Goal: Task Accomplishment & Management: Use online tool/utility

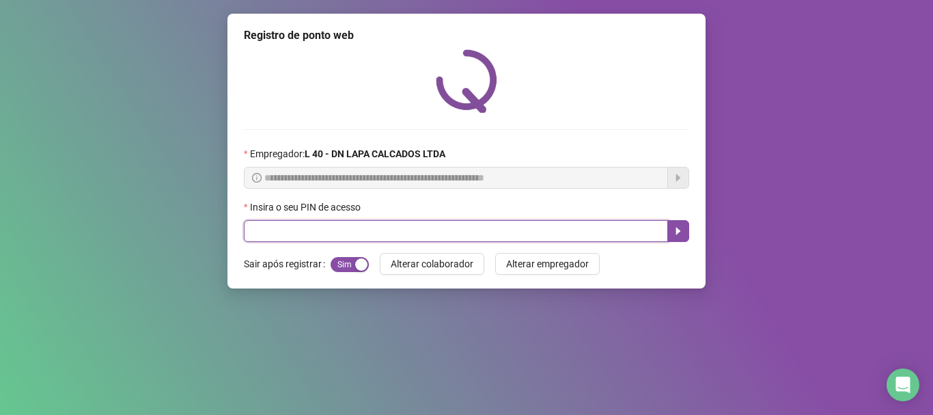
click at [570, 235] on input "text" at bounding box center [456, 231] width 424 height 22
type input "*****"
click at [686, 227] on button "button" at bounding box center [678, 231] width 22 height 22
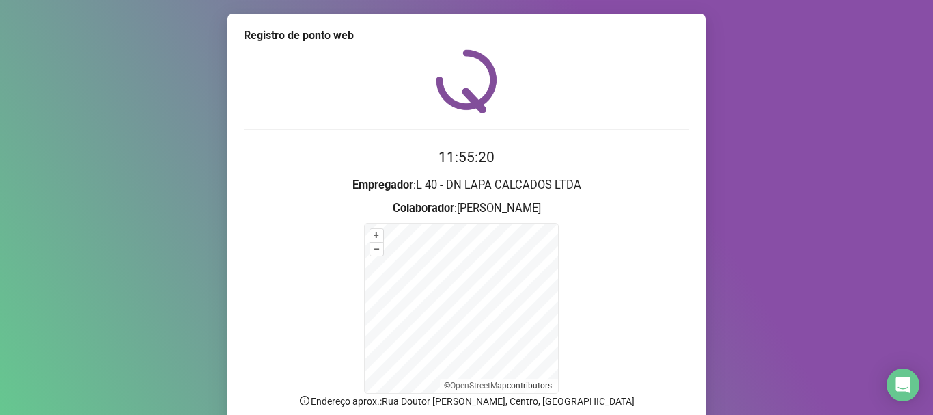
scroll to position [115, 0]
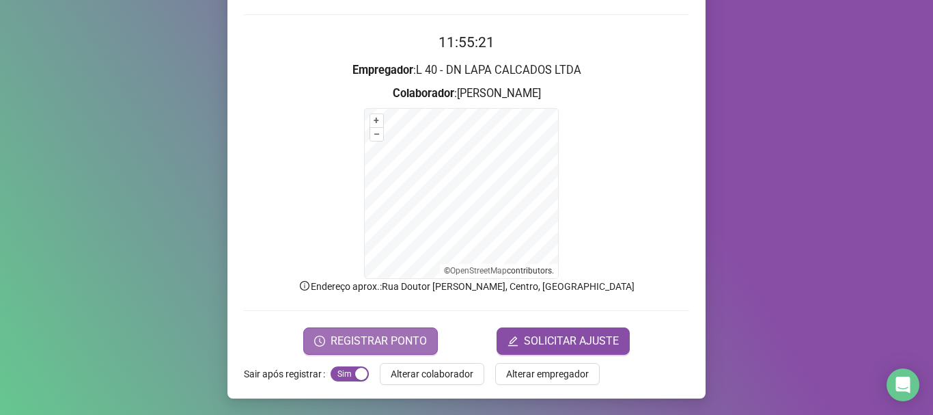
click at [332, 343] on span "REGISTRAR PONTO" at bounding box center [379, 341] width 96 height 16
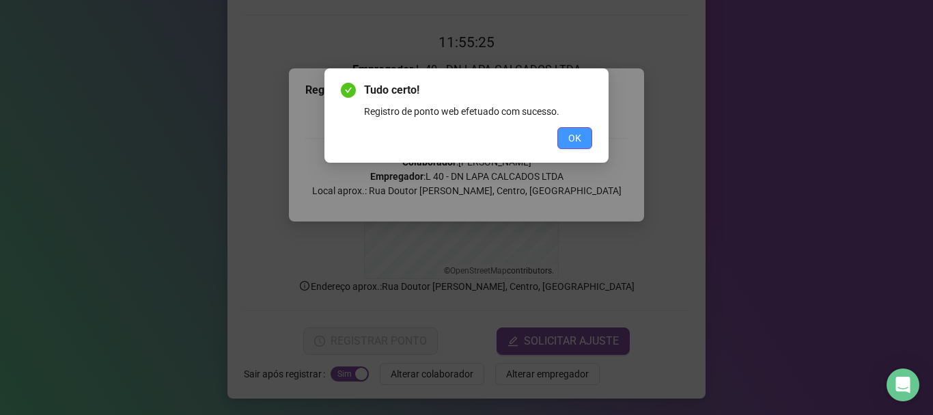
click at [579, 135] on span "OK" at bounding box center [574, 137] width 13 height 15
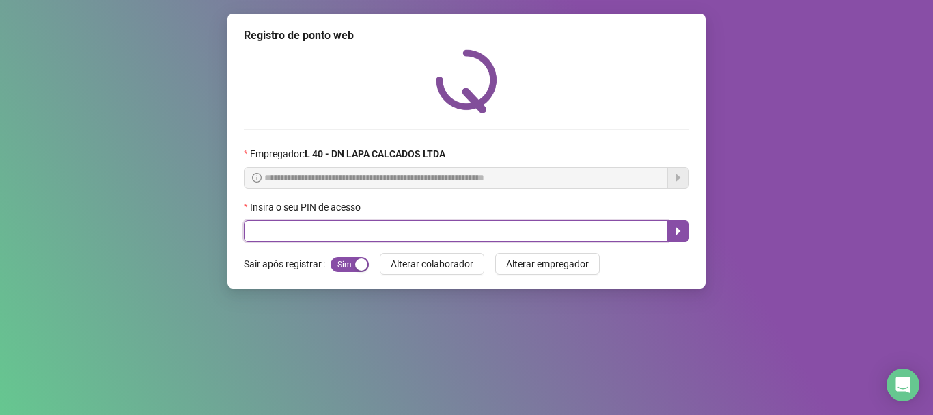
click at [301, 223] on input "text" at bounding box center [456, 231] width 424 height 22
type input "*****"
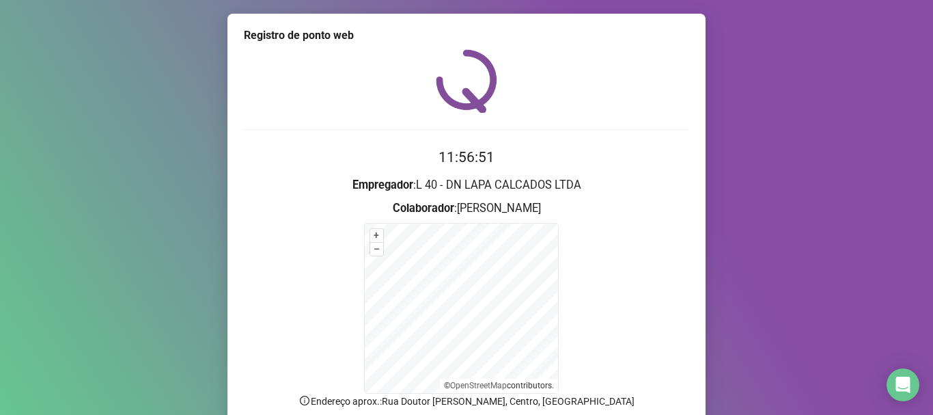
scroll to position [68, 0]
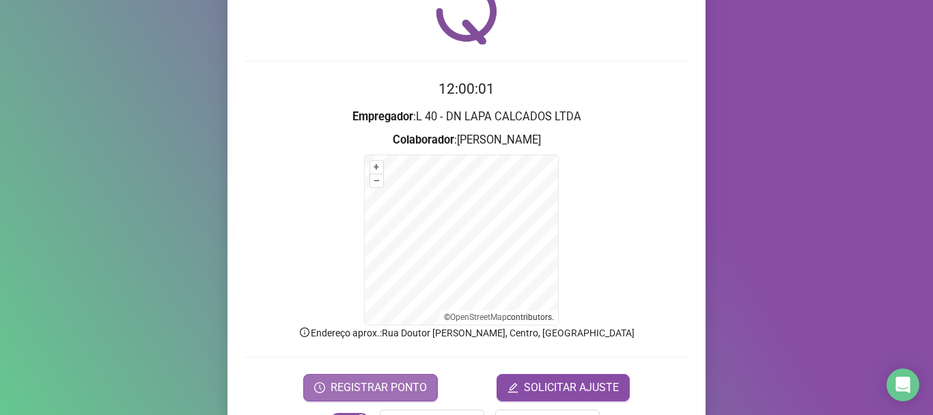
click at [371, 386] on span "REGISTRAR PONTO" at bounding box center [379, 387] width 96 height 16
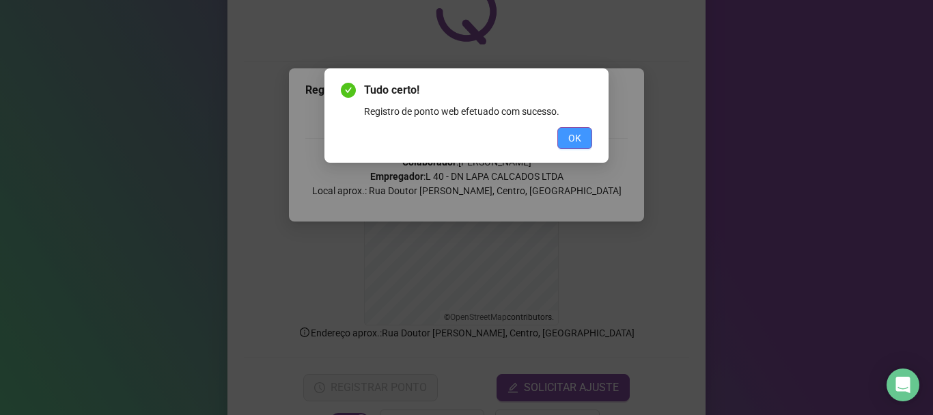
click at [576, 143] on span "OK" at bounding box center [574, 137] width 13 height 15
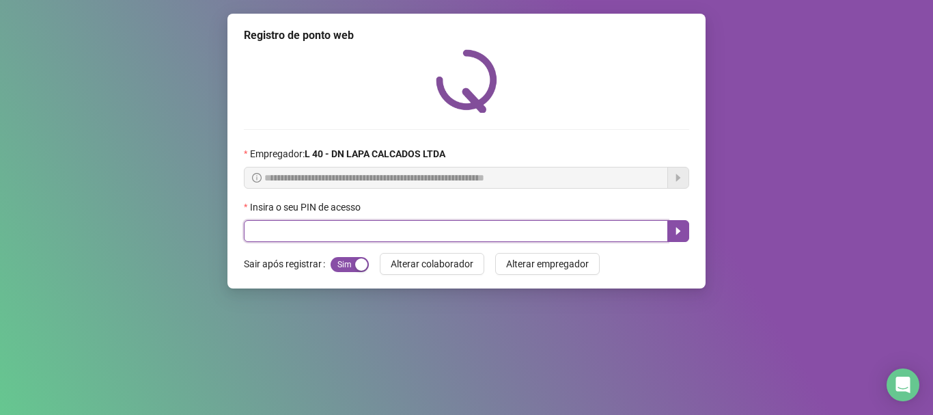
click at [360, 225] on input "text" at bounding box center [456, 231] width 424 height 22
type input "*****"
click at [673, 228] on icon "caret-right" at bounding box center [678, 230] width 11 height 11
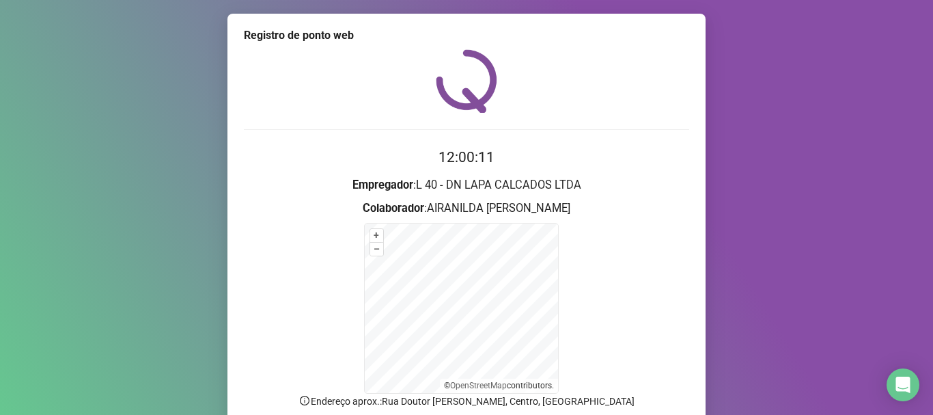
scroll to position [115, 0]
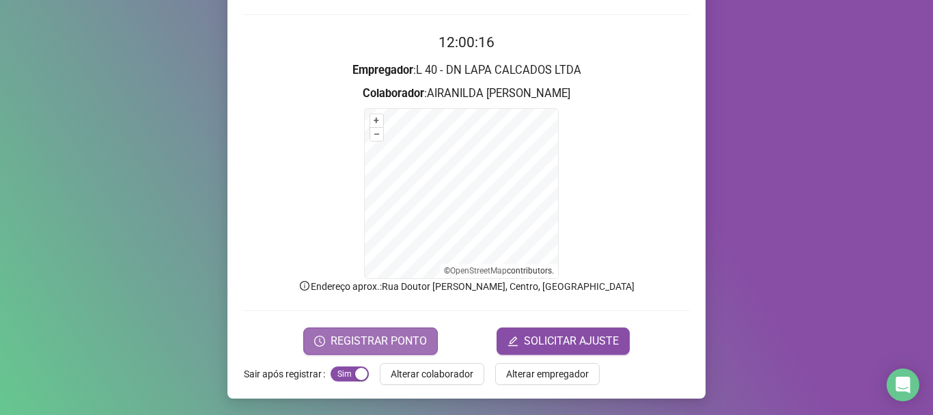
click at [402, 340] on span "REGISTRAR PONTO" at bounding box center [379, 341] width 96 height 16
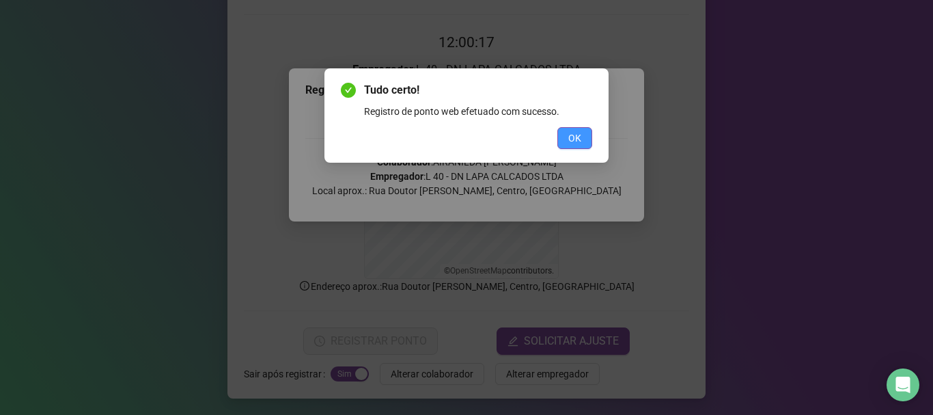
click at [572, 132] on span "OK" at bounding box center [574, 137] width 13 height 15
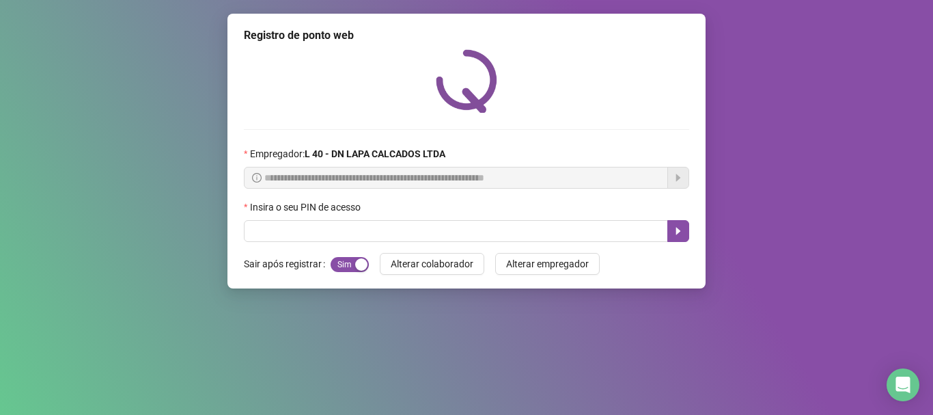
scroll to position [0, 0]
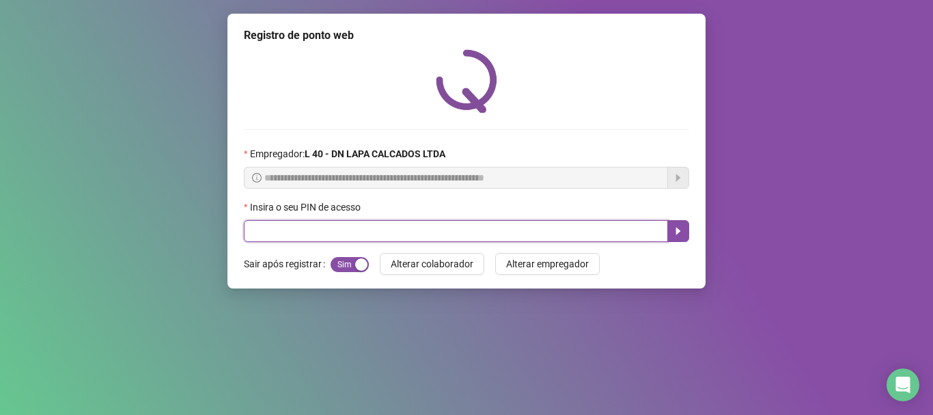
click at [429, 231] on input "text" at bounding box center [456, 231] width 424 height 22
type input "*****"
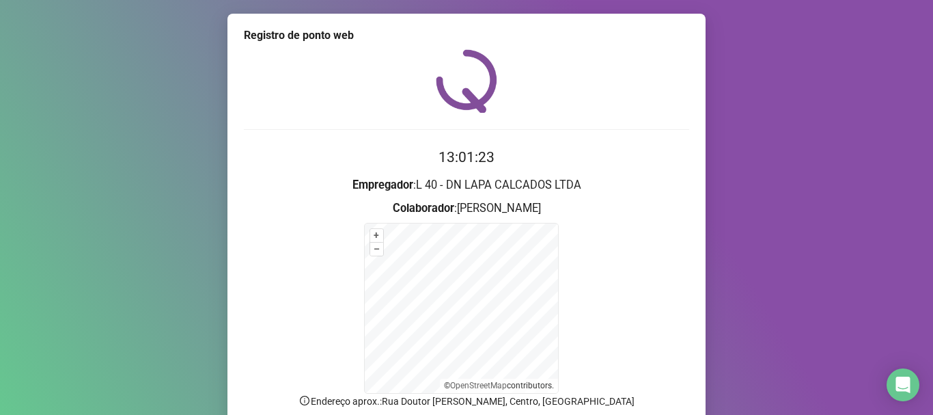
scroll to position [115, 0]
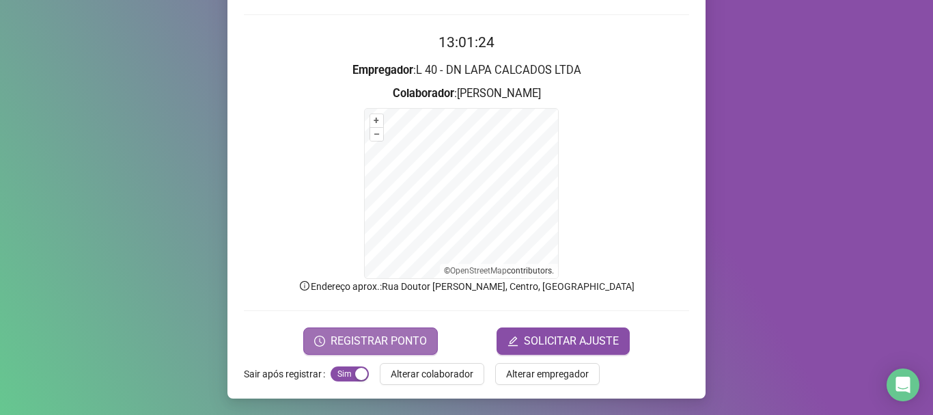
click at [370, 341] on span "REGISTRAR PONTO" at bounding box center [379, 341] width 96 height 16
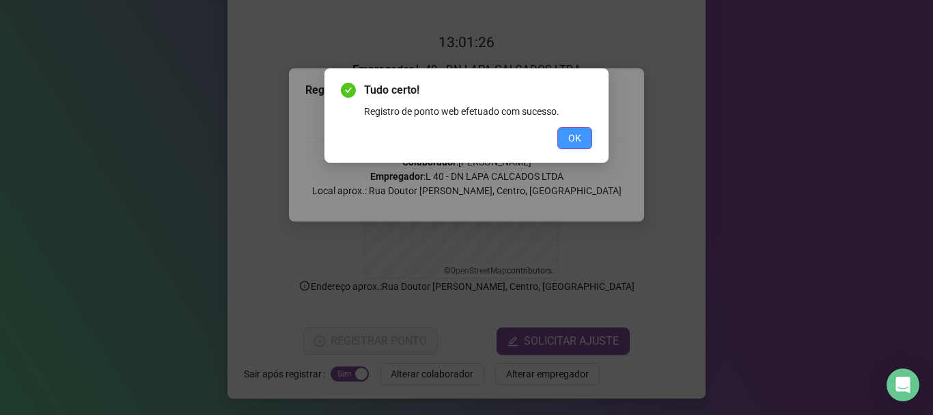
click at [576, 139] on span "OK" at bounding box center [574, 137] width 13 height 15
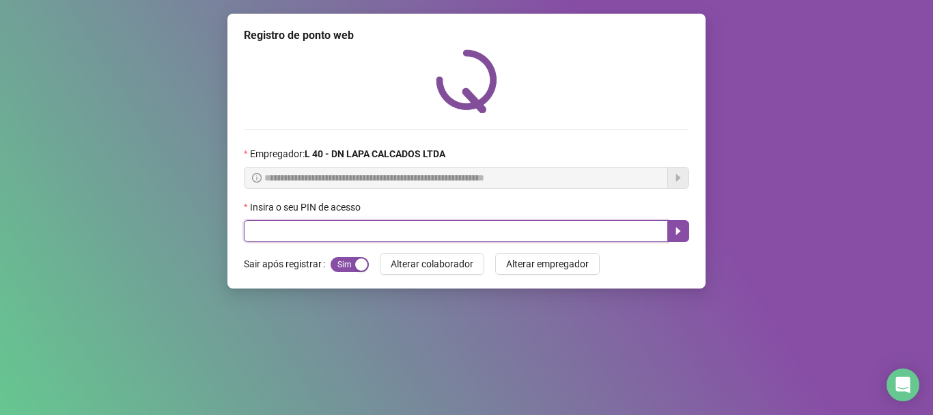
click at [385, 227] on input "text" at bounding box center [456, 231] width 424 height 22
type input "*****"
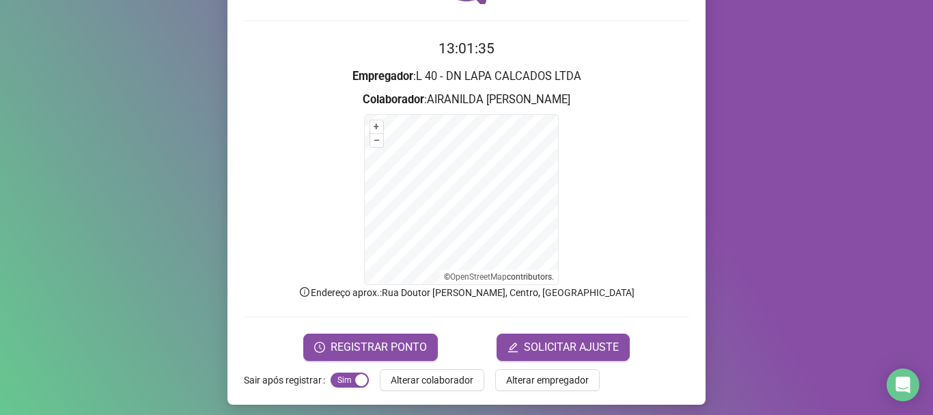
scroll to position [115, 0]
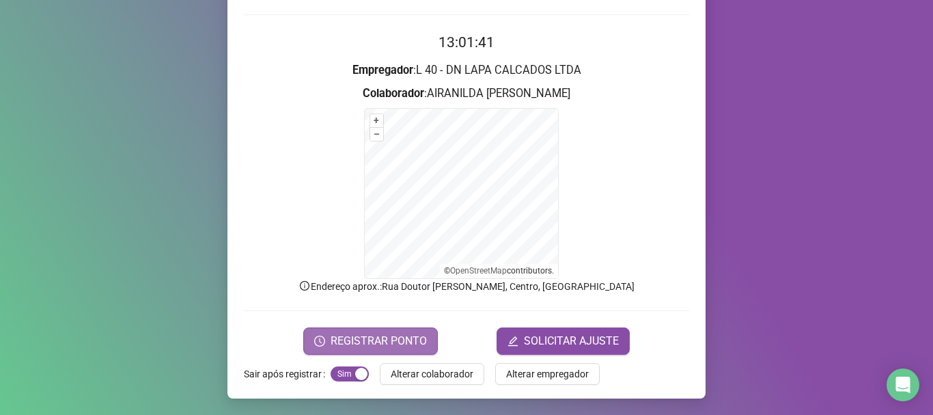
click at [374, 339] on span "REGISTRAR PONTO" at bounding box center [379, 341] width 96 height 16
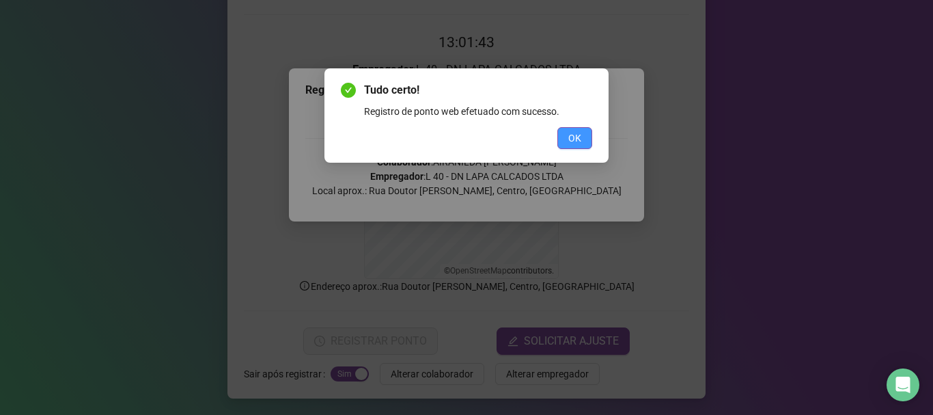
click at [575, 136] on span "OK" at bounding box center [574, 137] width 13 height 15
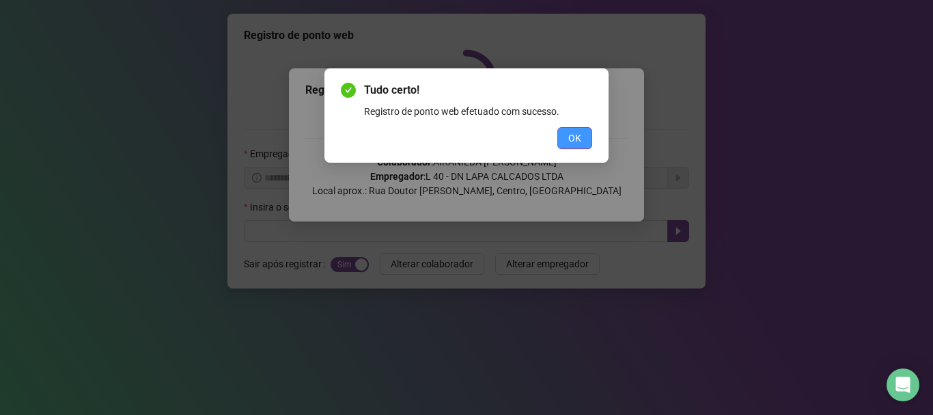
scroll to position [0, 0]
